Goal: Obtain resource: Obtain resource

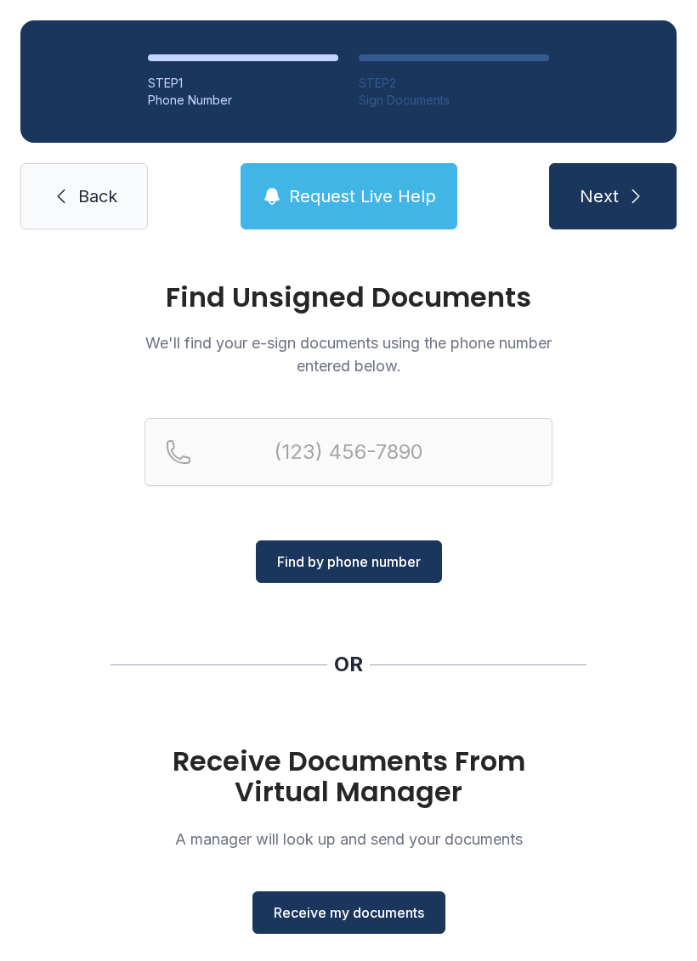
click at [329, 918] on span "Receive my documents" at bounding box center [349, 912] width 150 height 20
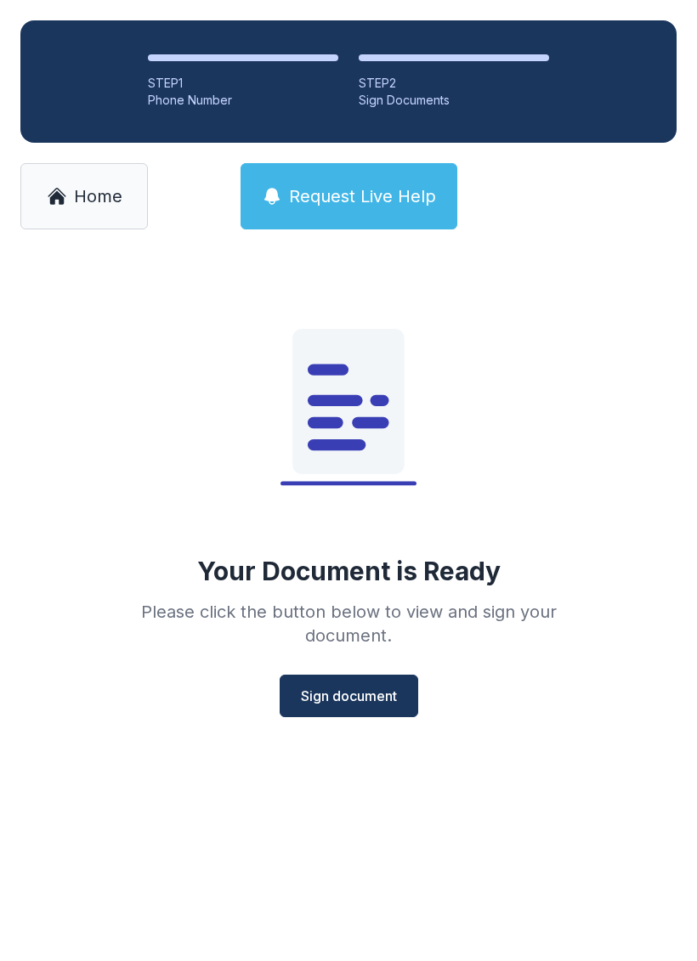
click at [71, 202] on link "Home" at bounding box center [83, 196] width 127 height 66
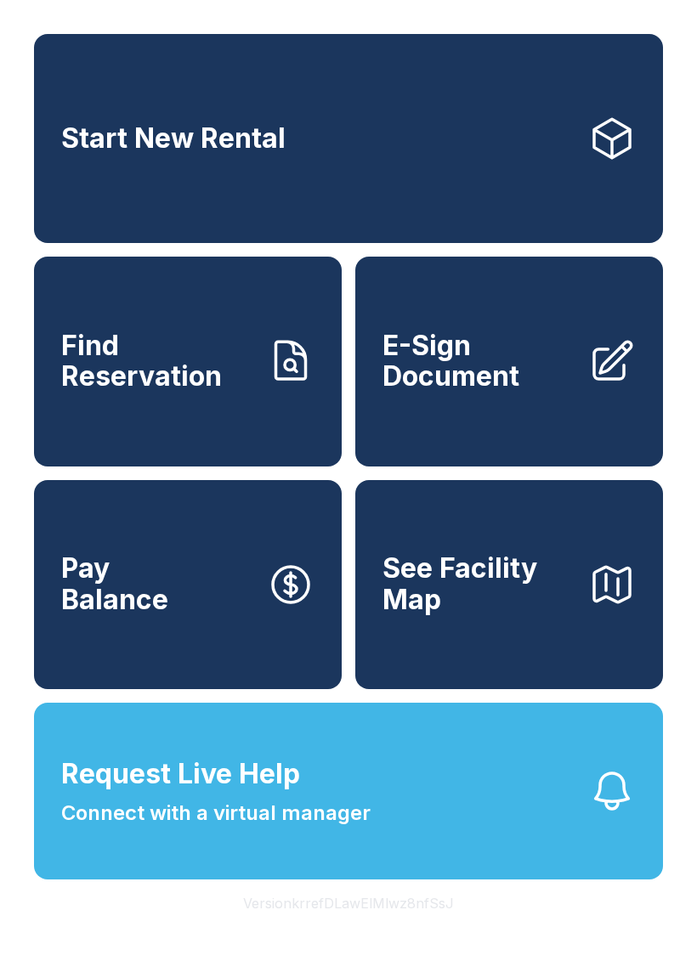
click at [475, 382] on span "E-Sign Document" at bounding box center [478, 362] width 192 height 62
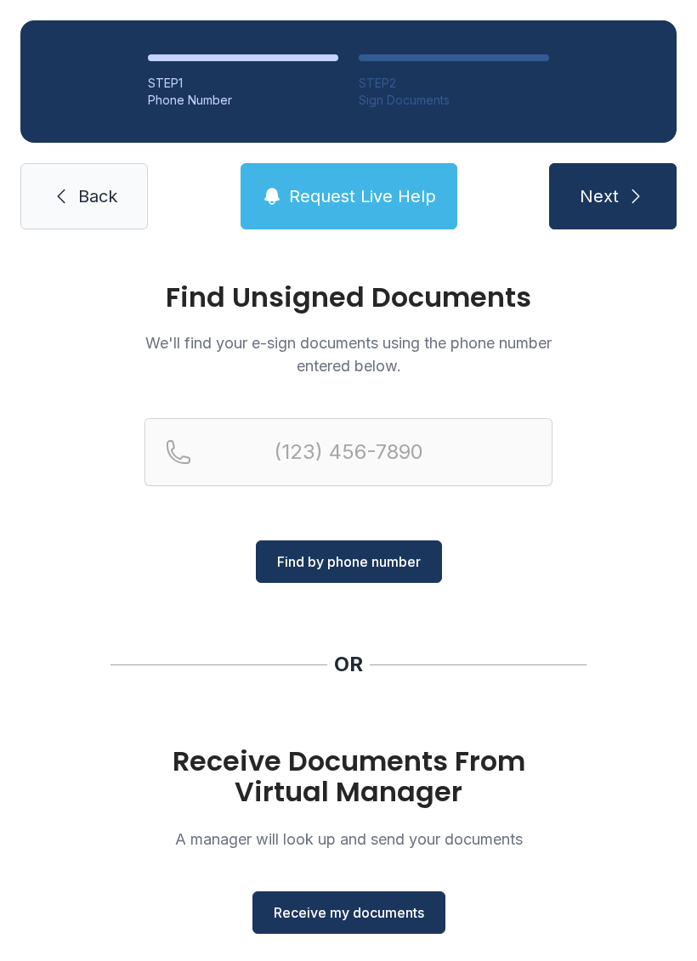
click at [364, 919] on span "Receive my documents" at bounding box center [349, 912] width 150 height 20
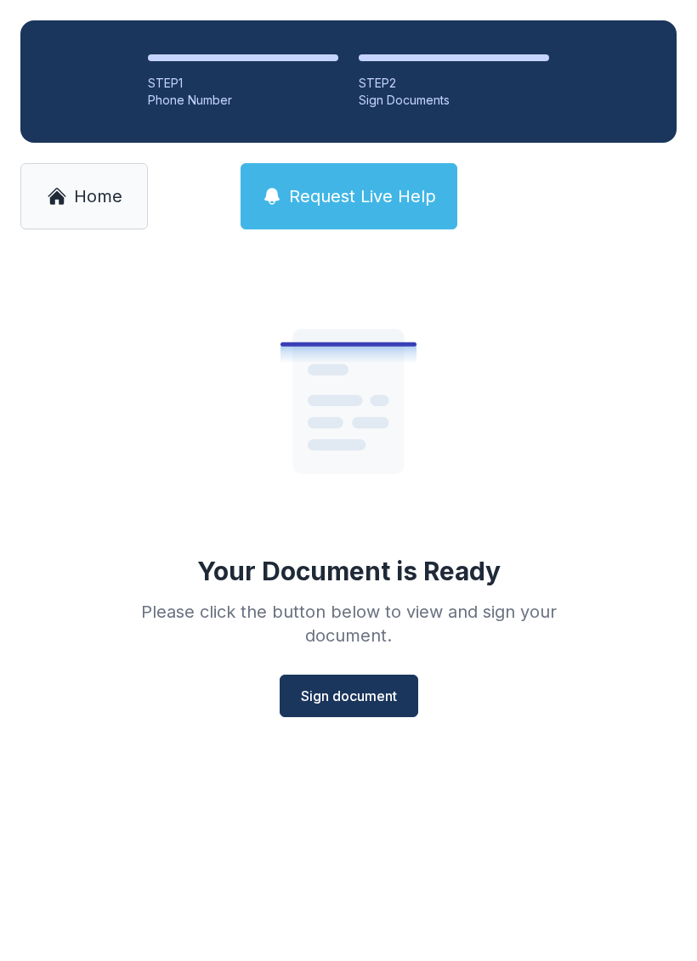
click at [63, 205] on icon at bounding box center [57, 196] width 20 height 20
